Goal: Use online tool/utility: Utilize a website feature to perform a specific function

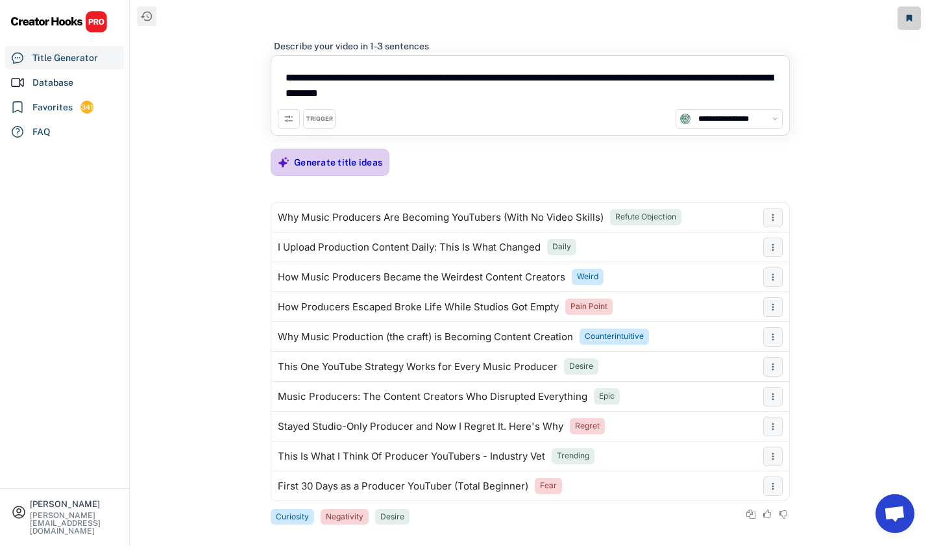
select select "**********"
click at [323, 164] on div "Generate title ideas" at bounding box center [338, 162] width 88 height 12
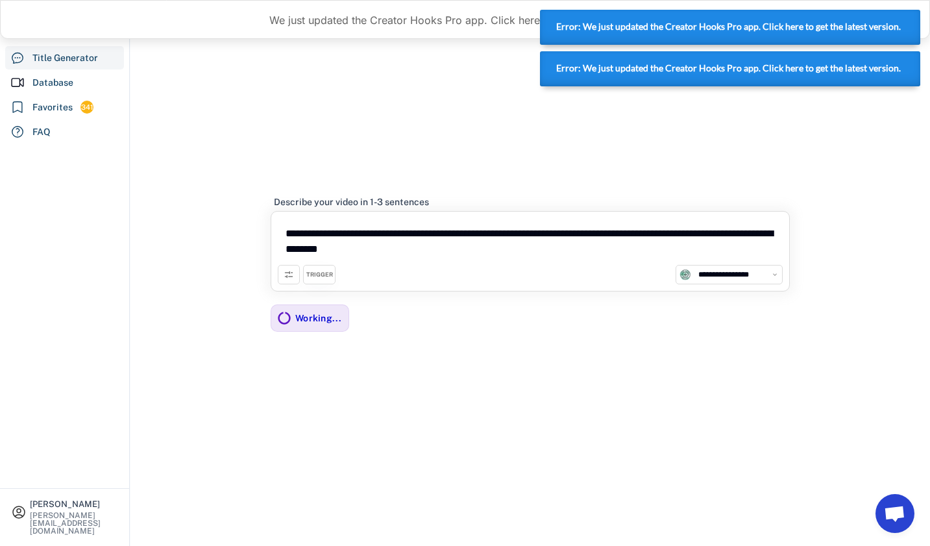
click at [887, 23] on strong "Error: We just updated the Creator Hooks Pro app. Click here to get the latest …" at bounding box center [728, 26] width 345 height 10
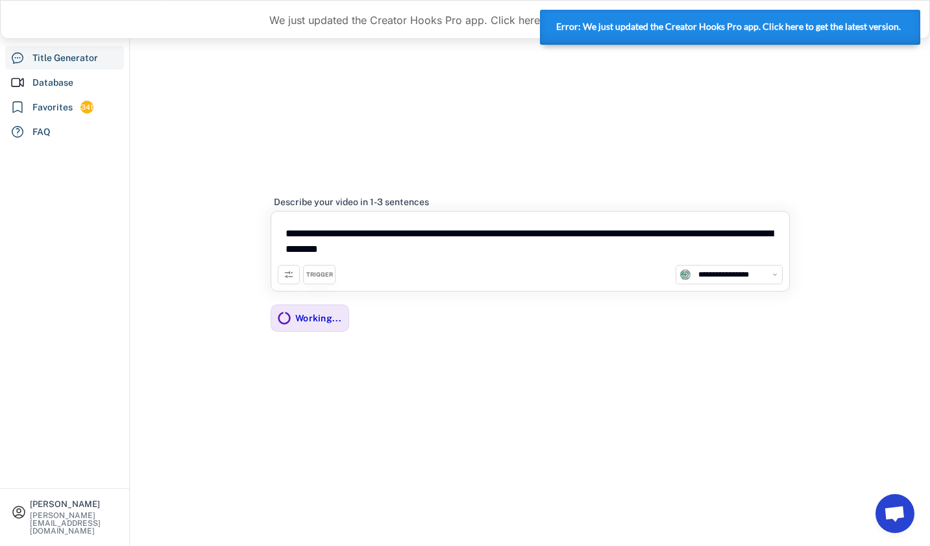
click at [771, 27] on strong "Error: We just updated the Creator Hooks Pro app. Click here to get the latest …" at bounding box center [728, 26] width 345 height 10
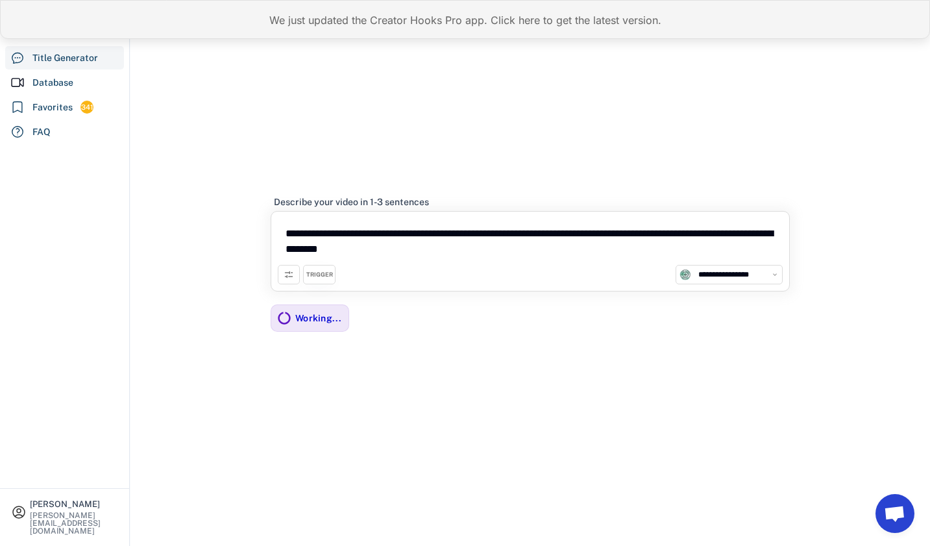
click at [665, 18] on div "We just updated the Creator Hooks Pro app. Click here to get the latest version." at bounding box center [465, 19] width 930 height 39
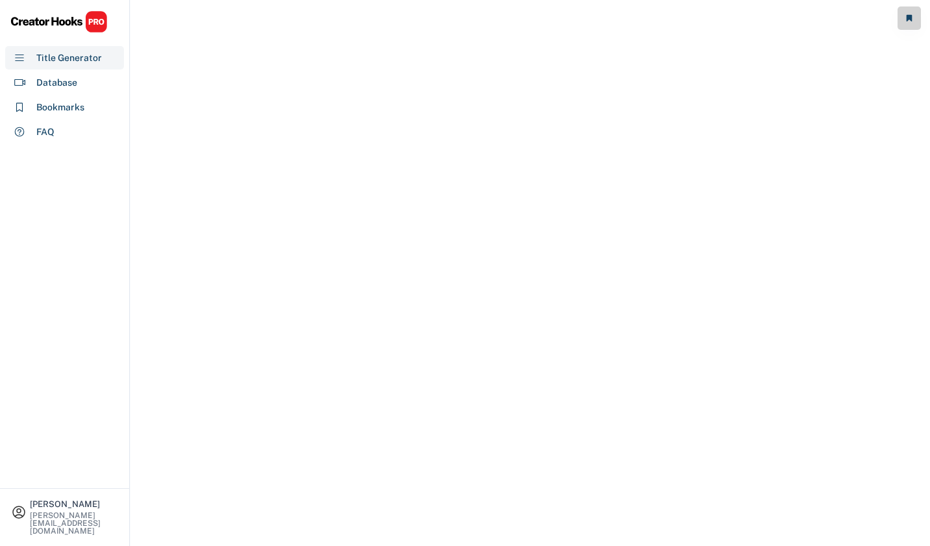
select select "**********"
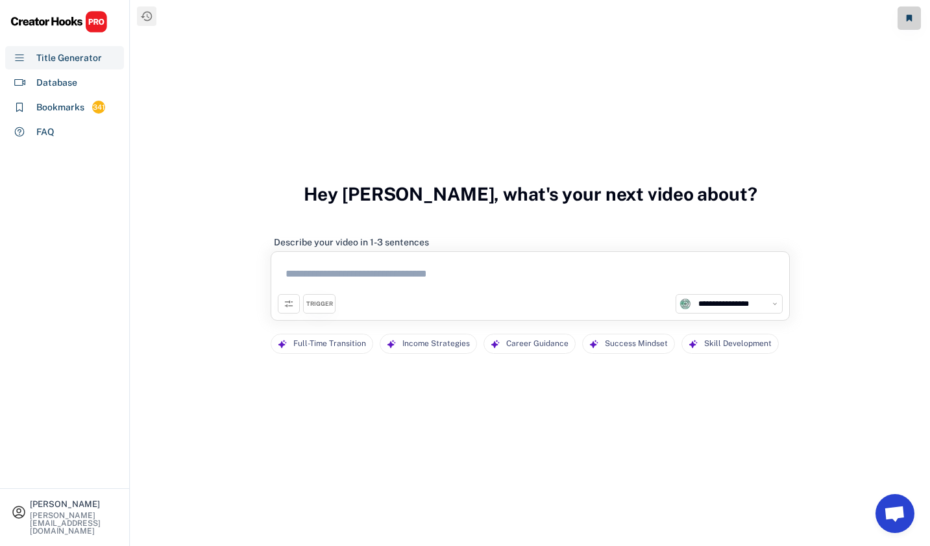
scroll to position [44, 0]
click at [70, 79] on div "Database" at bounding box center [56, 83] width 41 height 14
select select "**********"
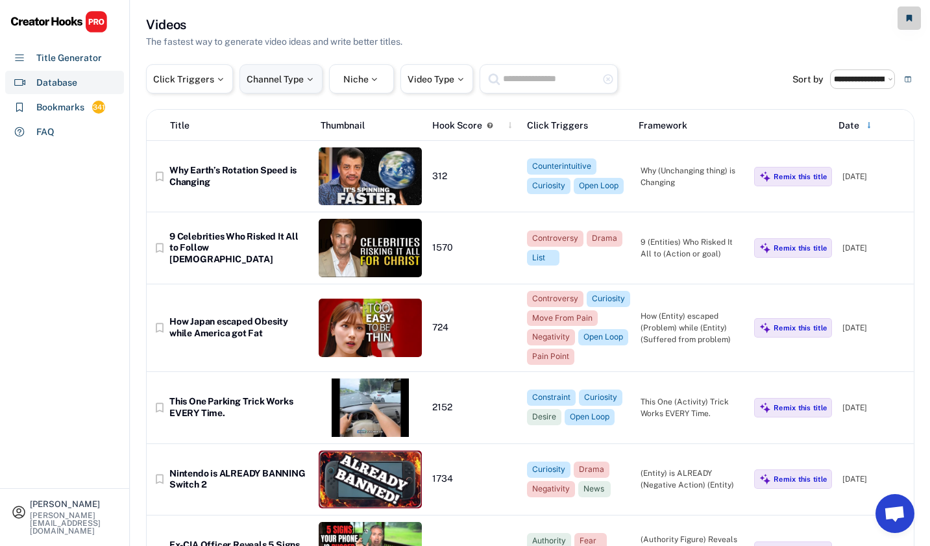
click at [295, 83] on div "Channel Type" at bounding box center [281, 79] width 69 height 9
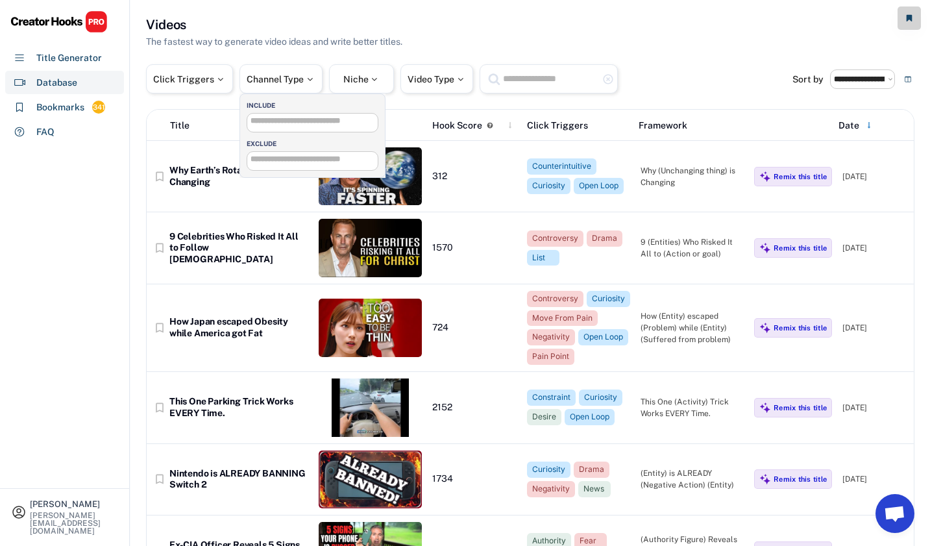
click at [295, 119] on input "search" at bounding box center [316, 121] width 130 height 8
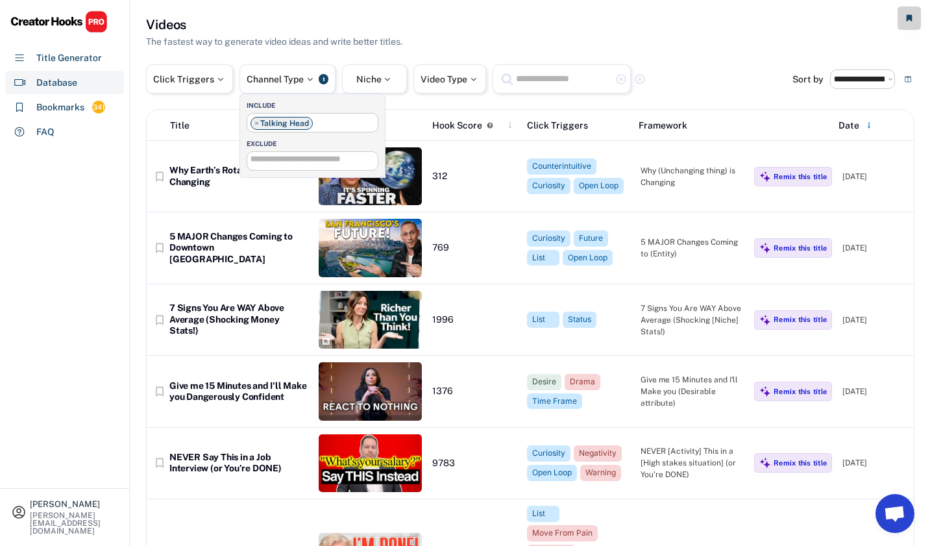
click at [322, 125] on ul "× Talking Head" at bounding box center [312, 122] width 130 height 16
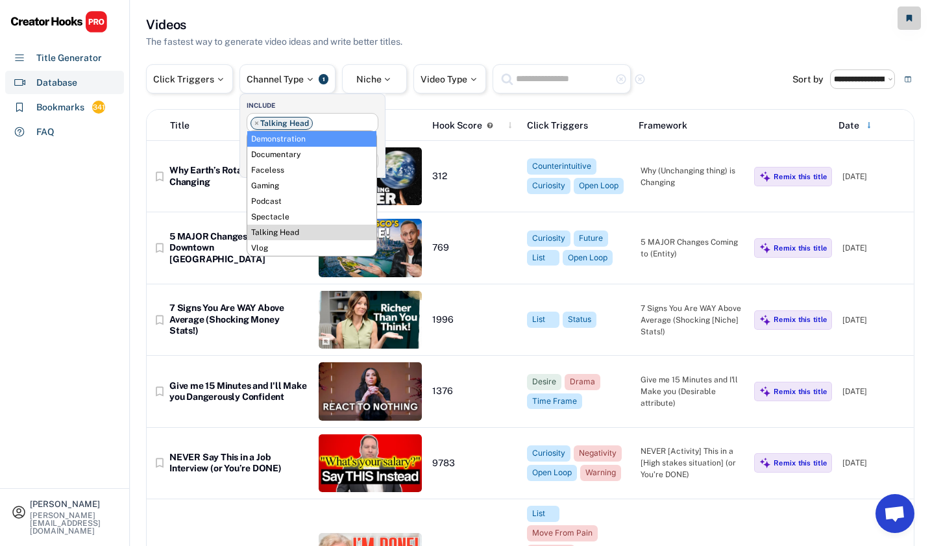
scroll to position [0, 0]
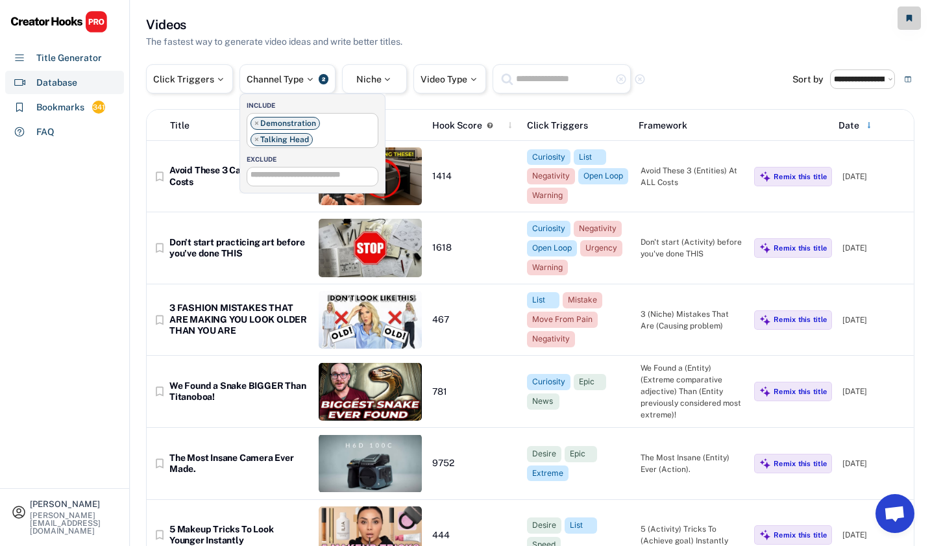
click at [326, 140] on ul "× Demonstration × Talking Head" at bounding box center [312, 130] width 130 height 32
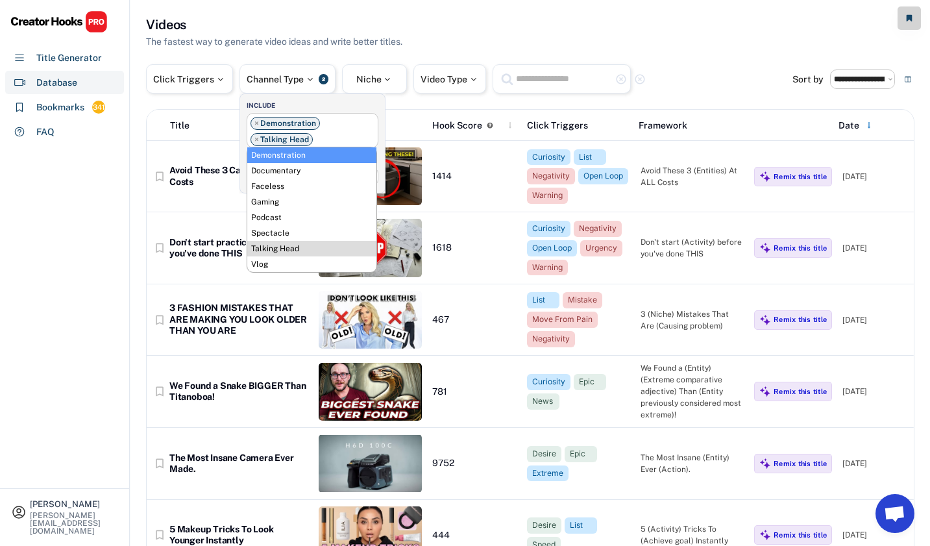
click at [338, 134] on ul "× Demonstration × Talking Head" at bounding box center [312, 130] width 130 height 32
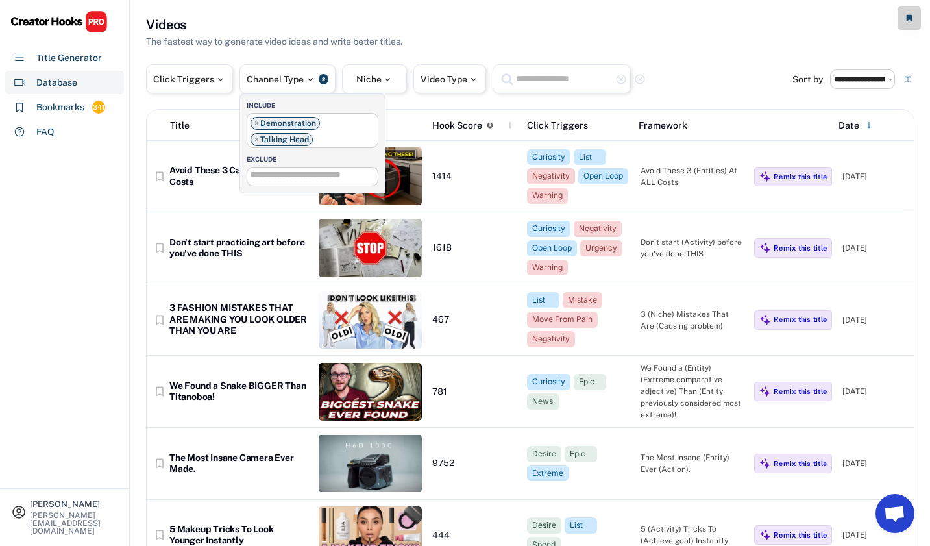
click at [319, 176] on input "search" at bounding box center [316, 175] width 130 height 8
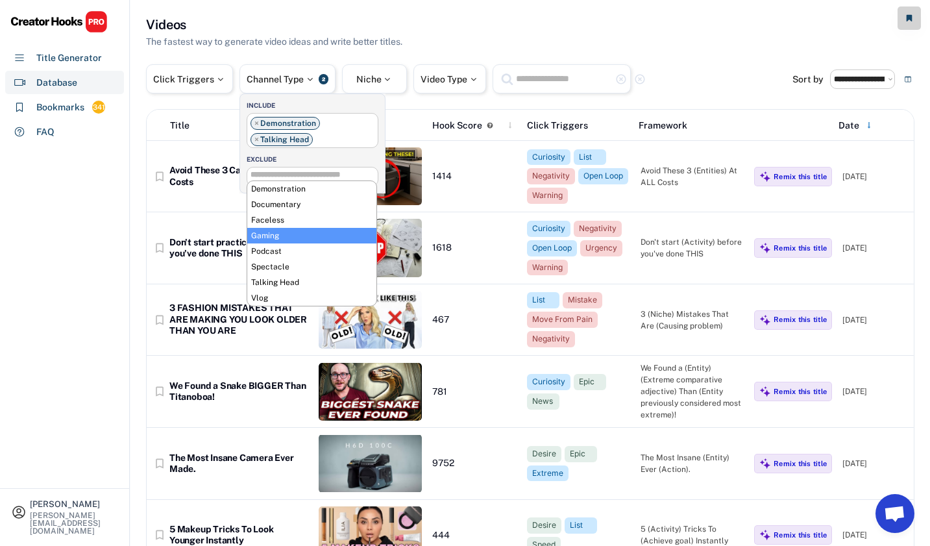
scroll to position [27, 0]
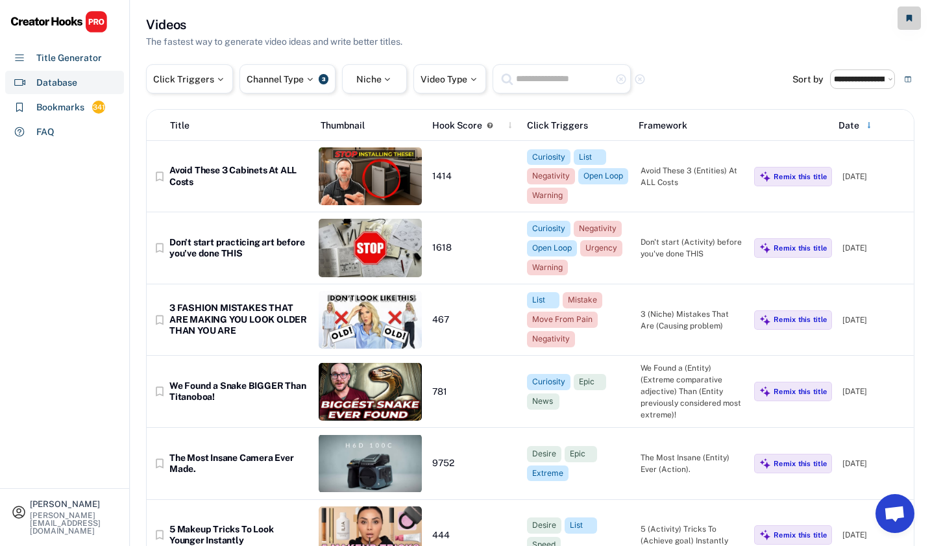
scroll to position [0, 0]
click at [467, 126] on div "Hook Score" at bounding box center [457, 126] width 50 height 14
click at [509, 123] on icon at bounding box center [510, 125] width 6 height 6
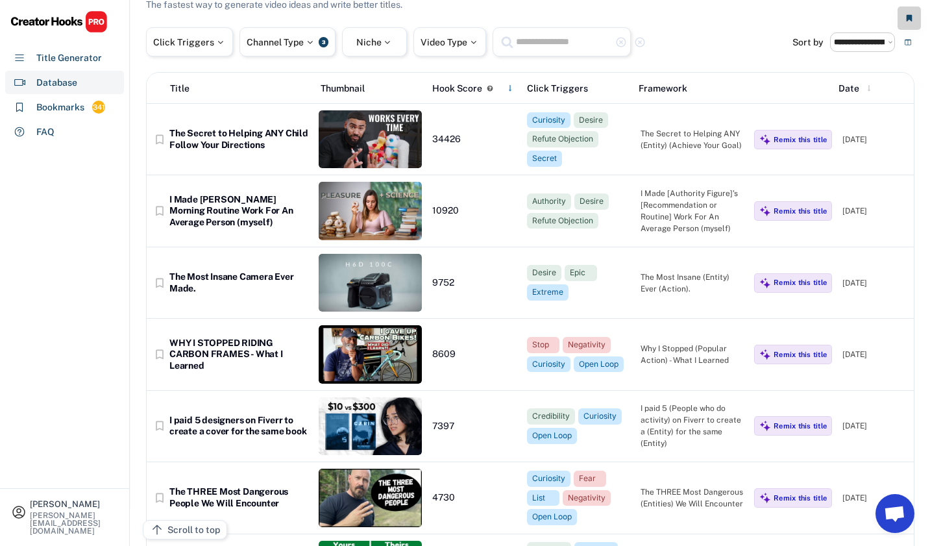
scroll to position [40, 1]
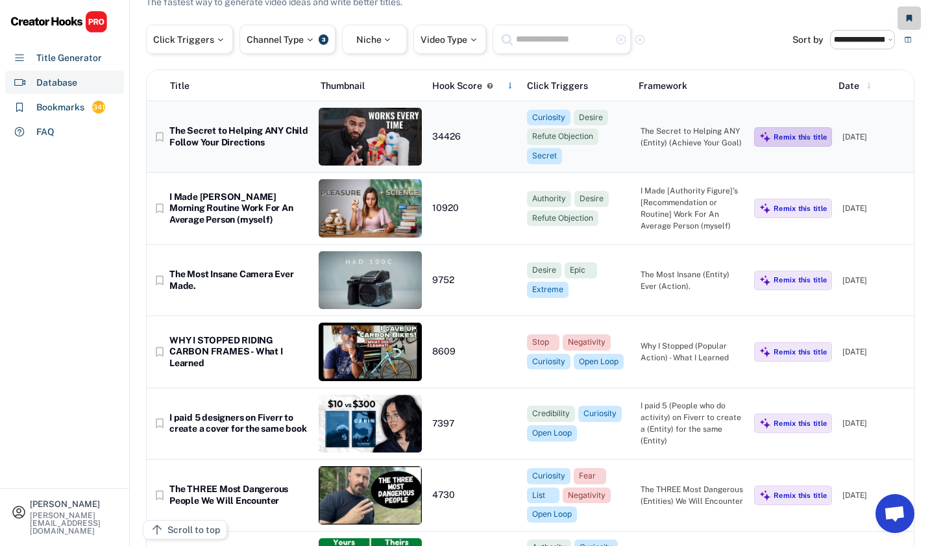
click at [780, 135] on div "Remix this title" at bounding box center [800, 136] width 53 height 9
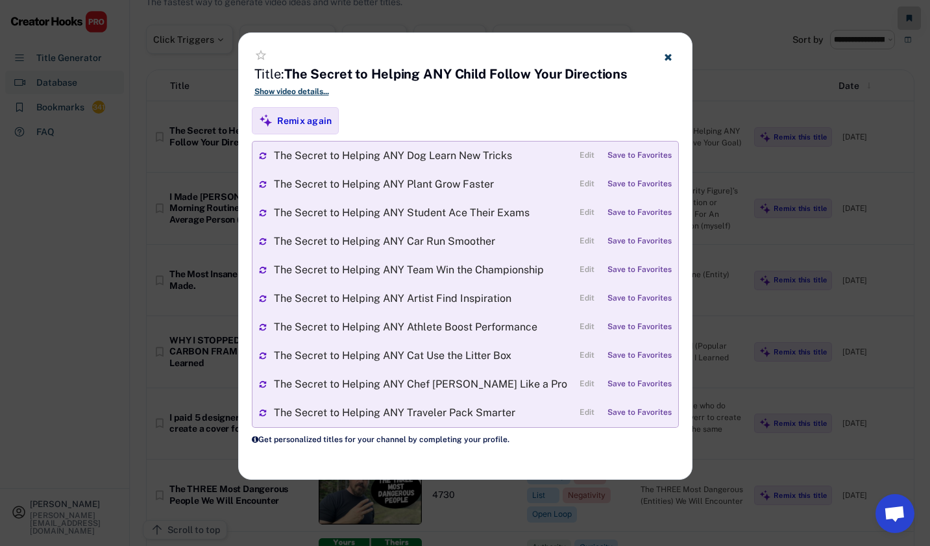
click at [663, 52] on icon at bounding box center [668, 57] width 10 height 10
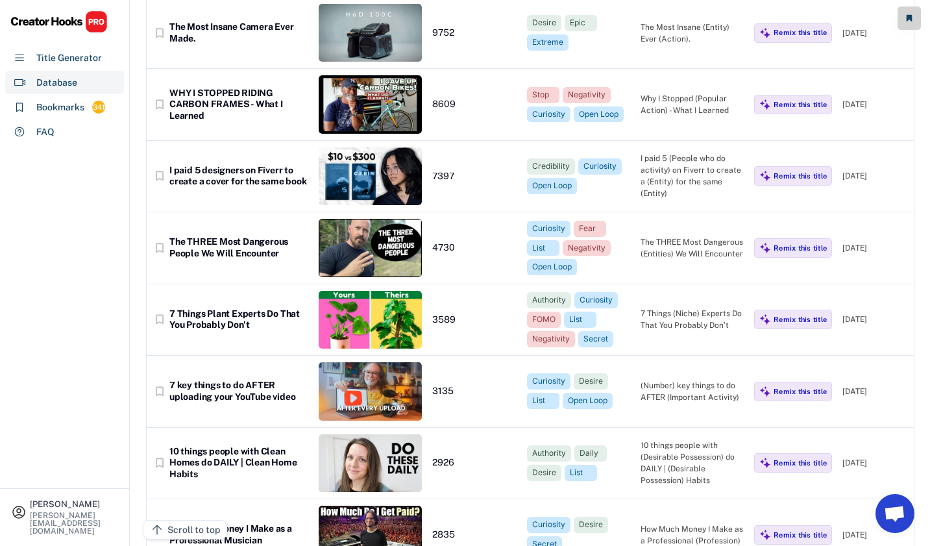
scroll to position [299, 0]
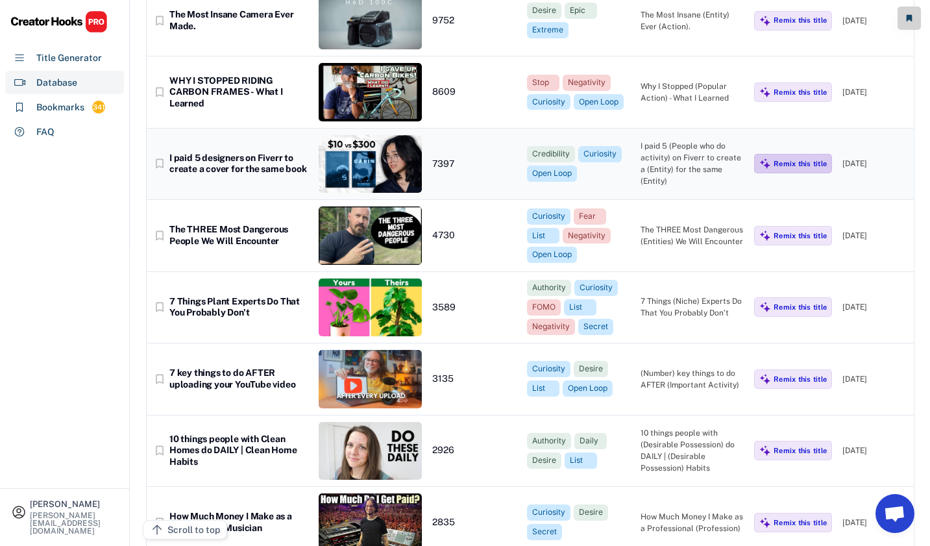
click at [792, 161] on div "Remix this title" at bounding box center [800, 163] width 53 height 9
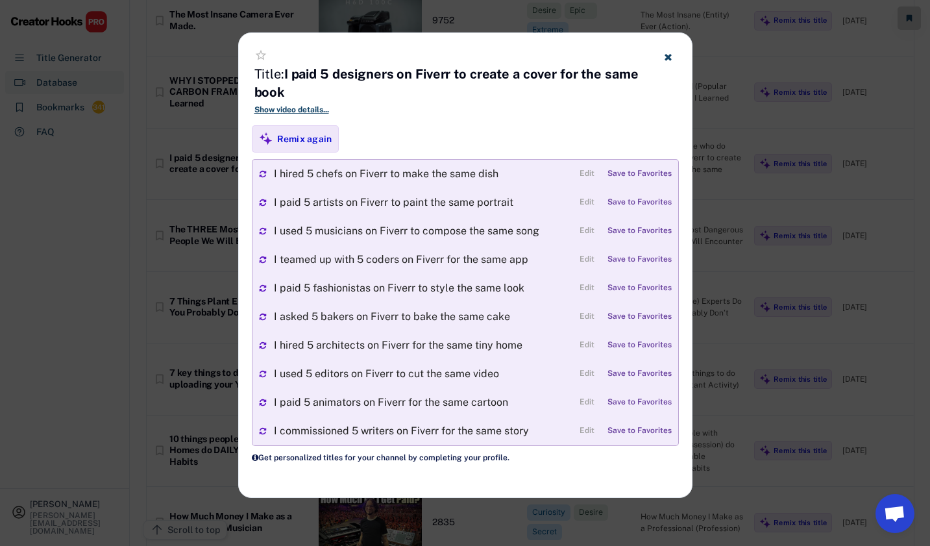
click at [671, 54] on icon at bounding box center [668, 57] width 10 height 10
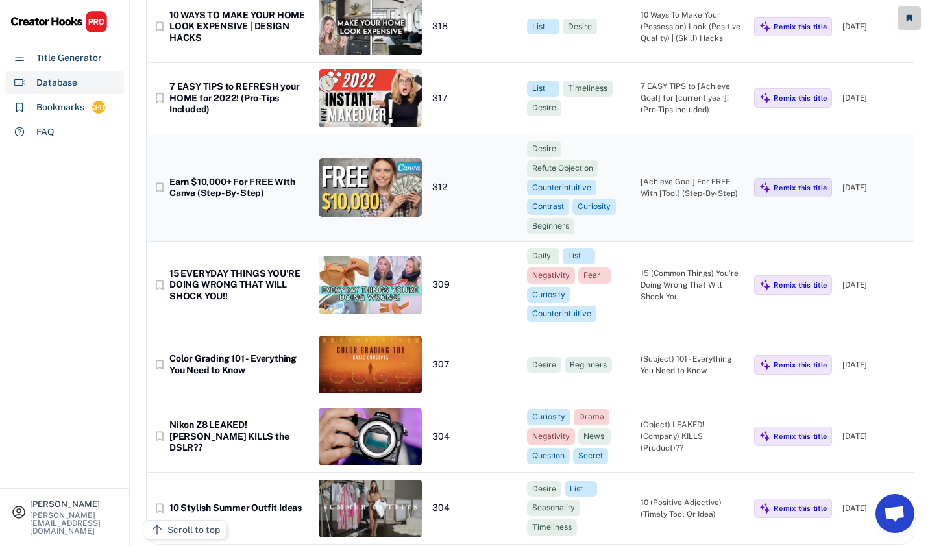
scroll to position [8414, 0]
click at [203, 529] on div "Scroll to top" at bounding box center [193, 530] width 53 height 14
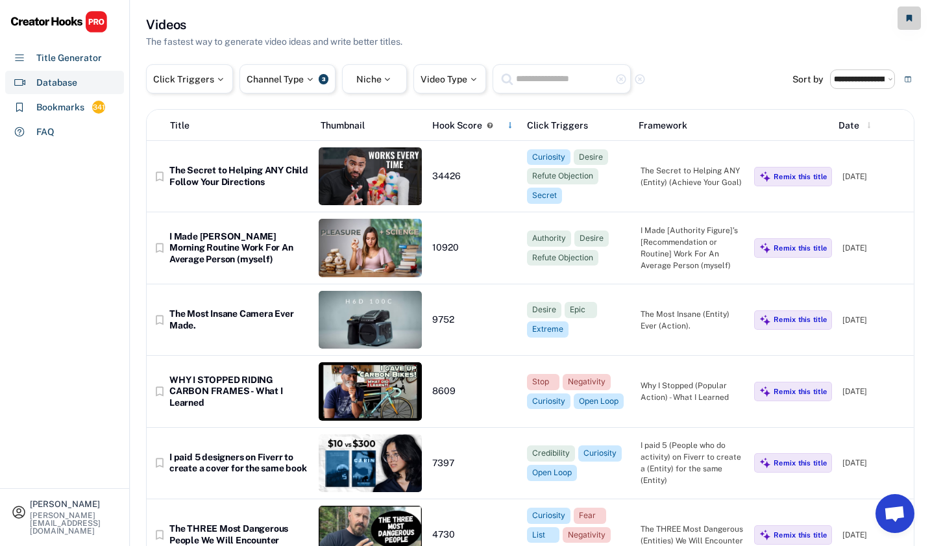
scroll to position [0, 0]
click at [94, 54] on div "Title Generator" at bounding box center [69, 58] width 66 height 14
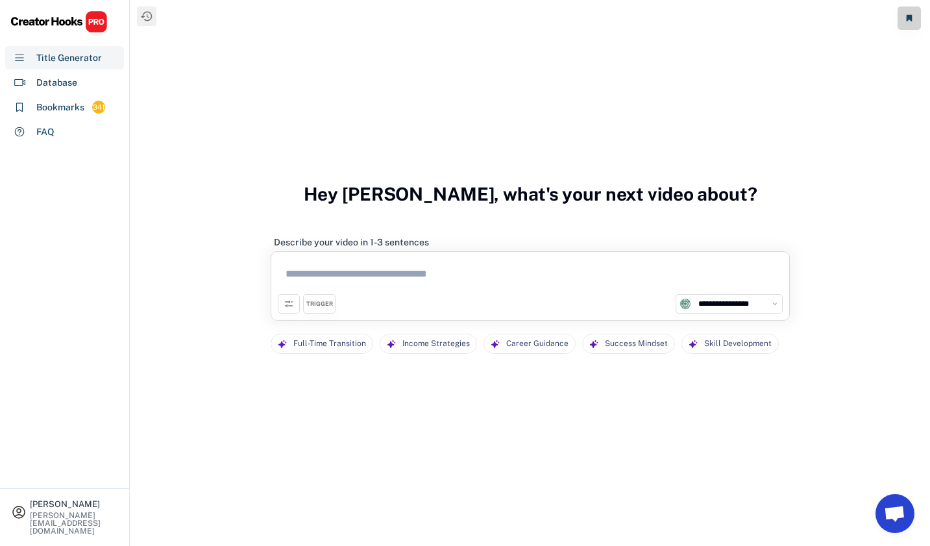
click at [401, 1] on div "**********" at bounding box center [530, 273] width 800 height 546
